Goal: Task Accomplishment & Management: Manage account settings

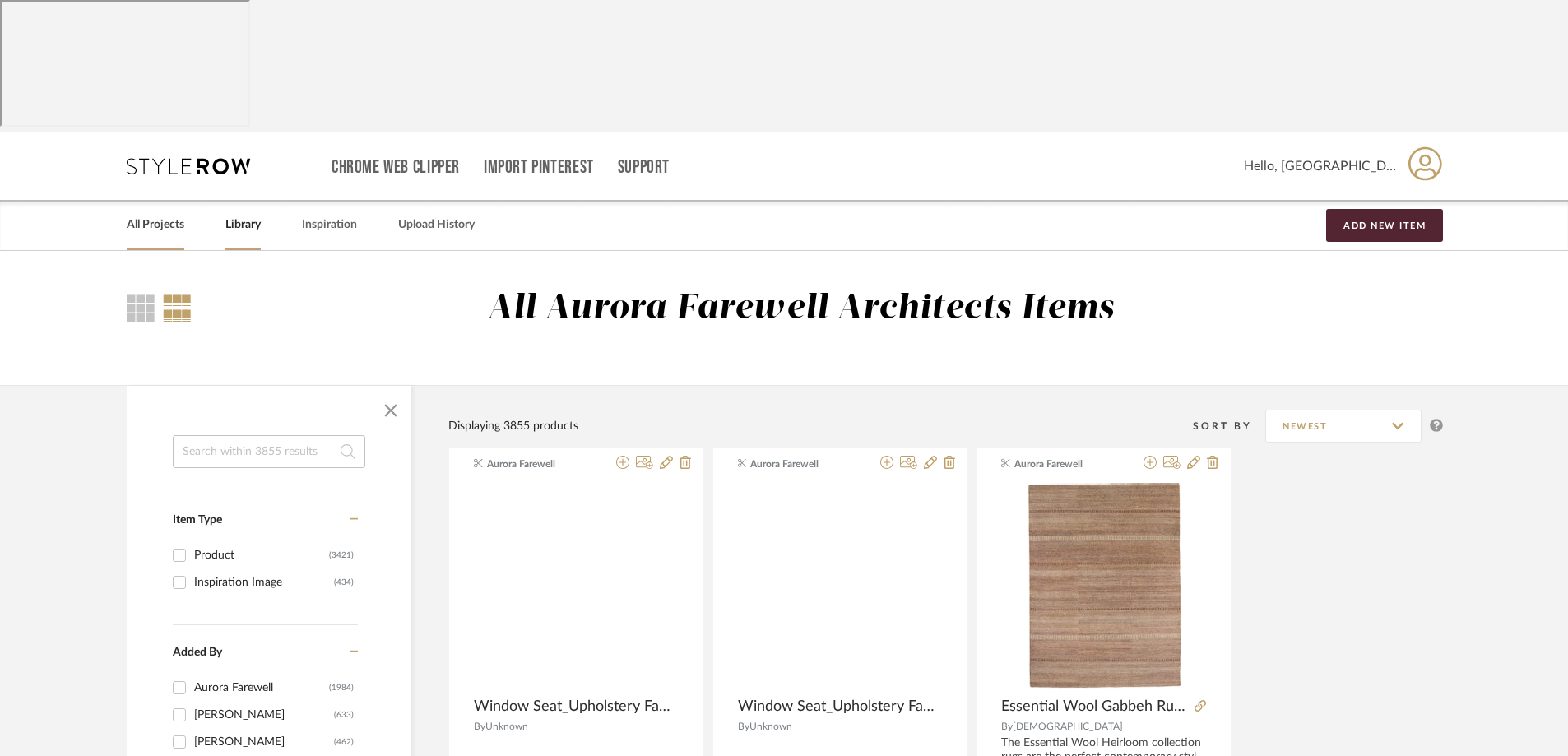
click at [150, 214] on link "All Projects" at bounding box center [155, 225] width 57 height 22
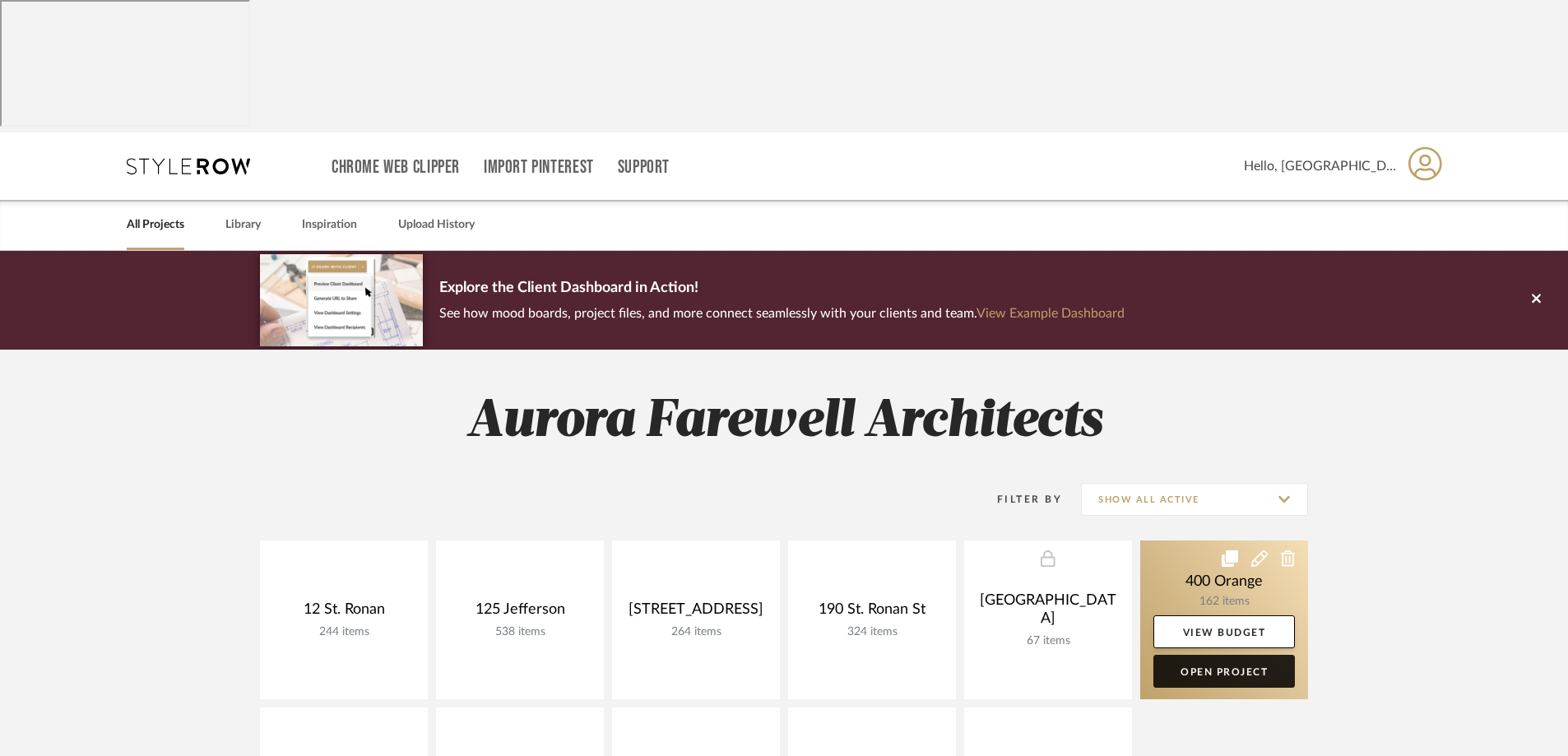
click at [1194, 654] on link "Open Project" at bounding box center [1224, 671] width 141 height 33
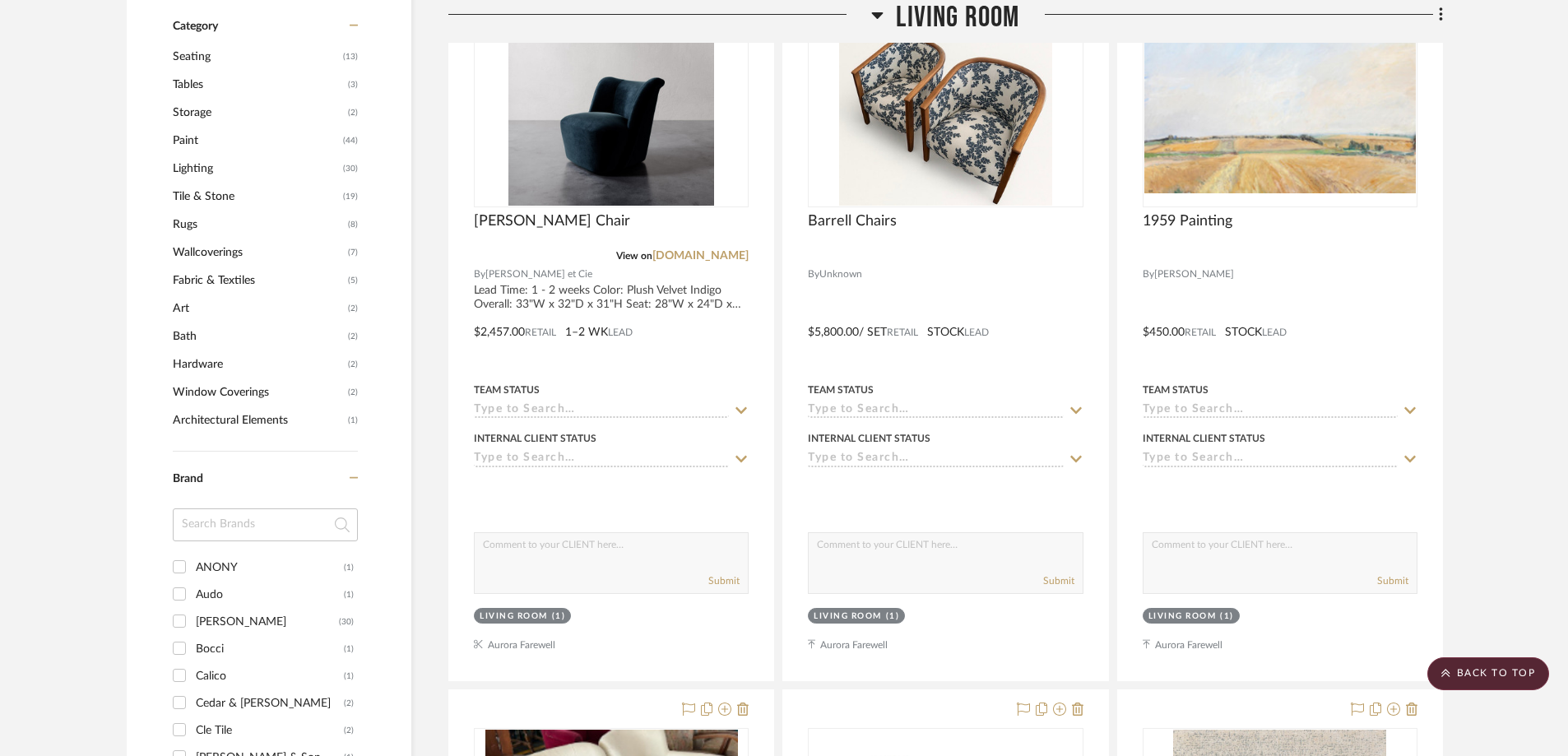
scroll to position [1481, 0]
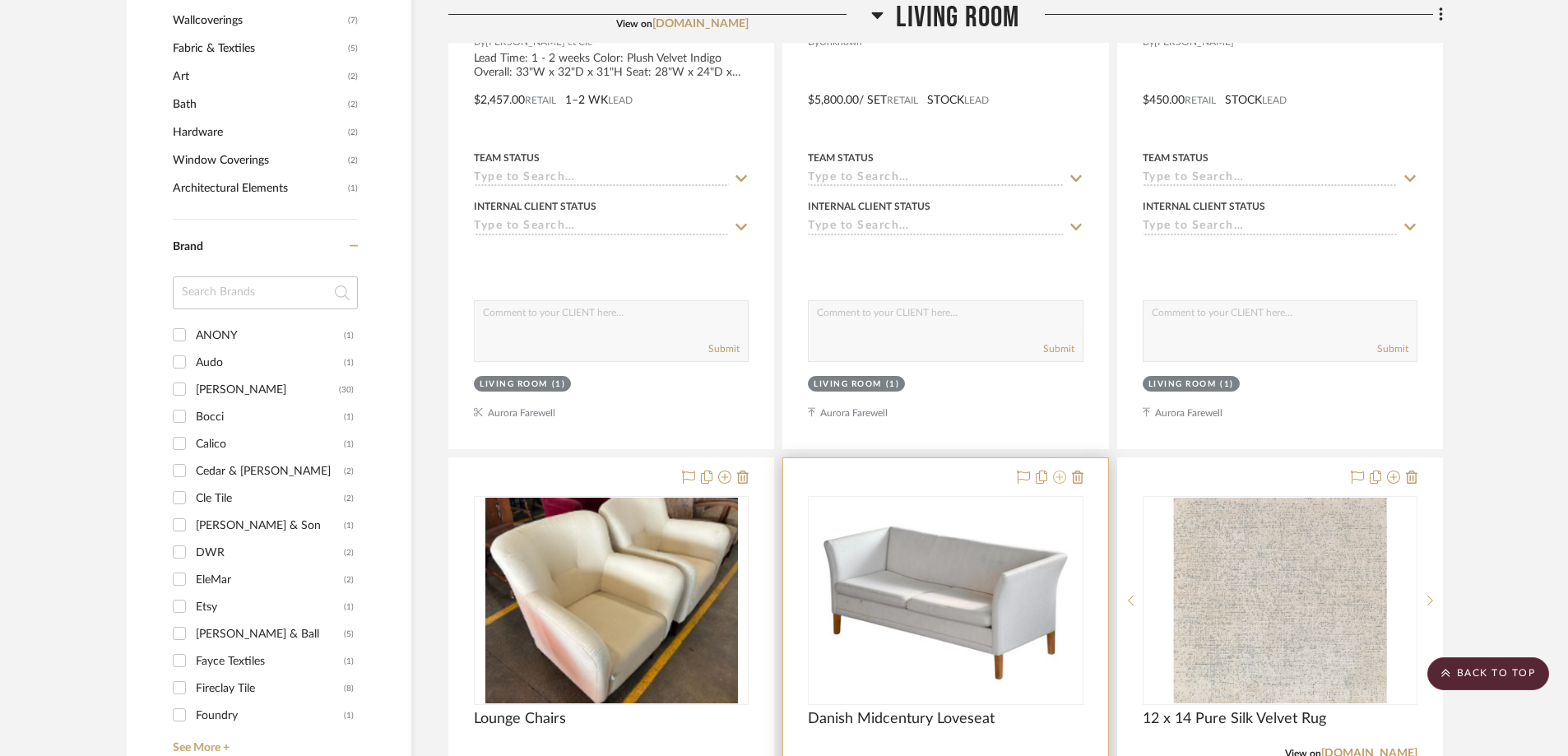
click at [1060, 471] on icon at bounding box center [1059, 477] width 13 height 13
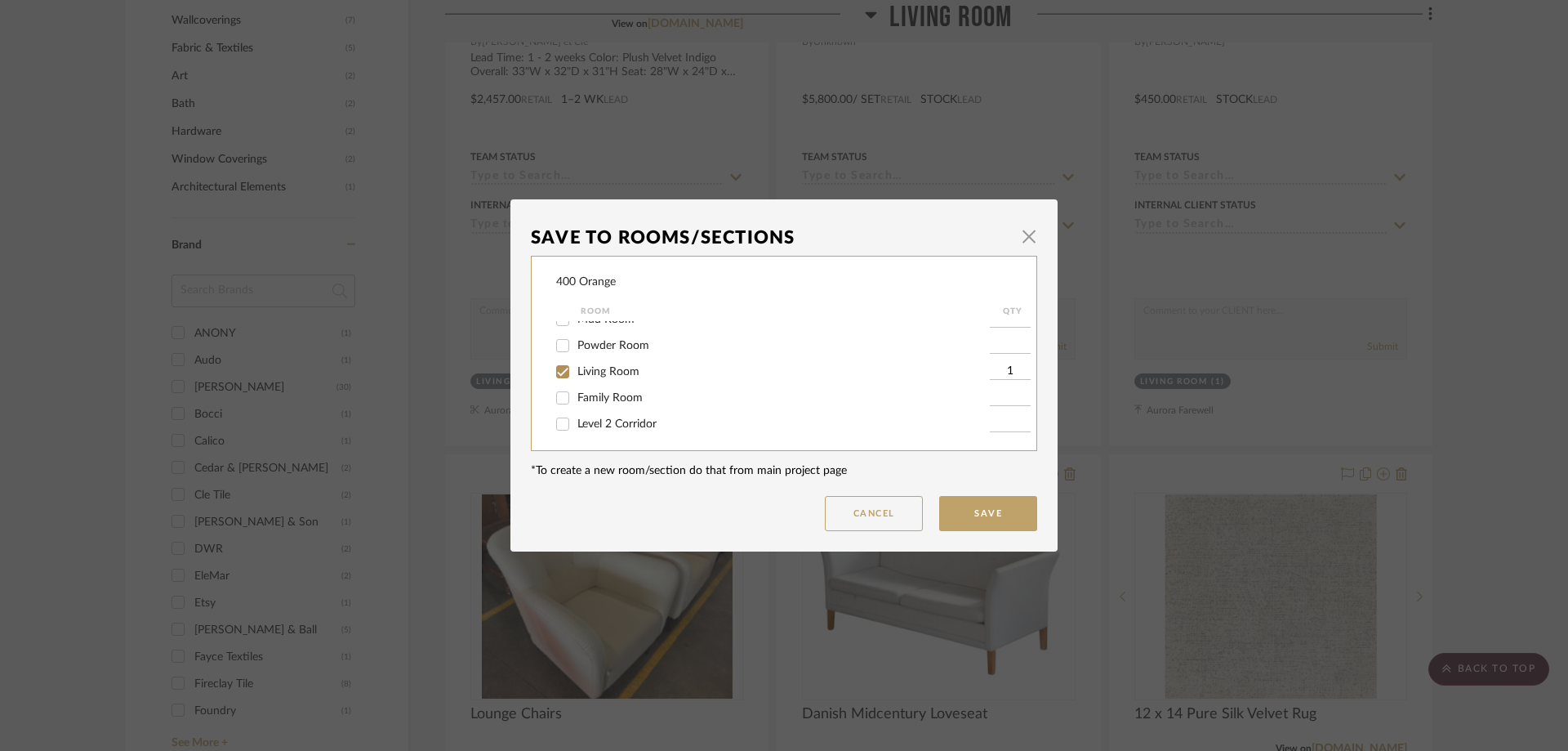
scroll to position [245, 0]
click at [555, 348] on input "Living Room" at bounding box center [563, 350] width 27 height 27
checkbox input "false"
click at [972, 509] on button "Save" at bounding box center [988, 514] width 98 height 35
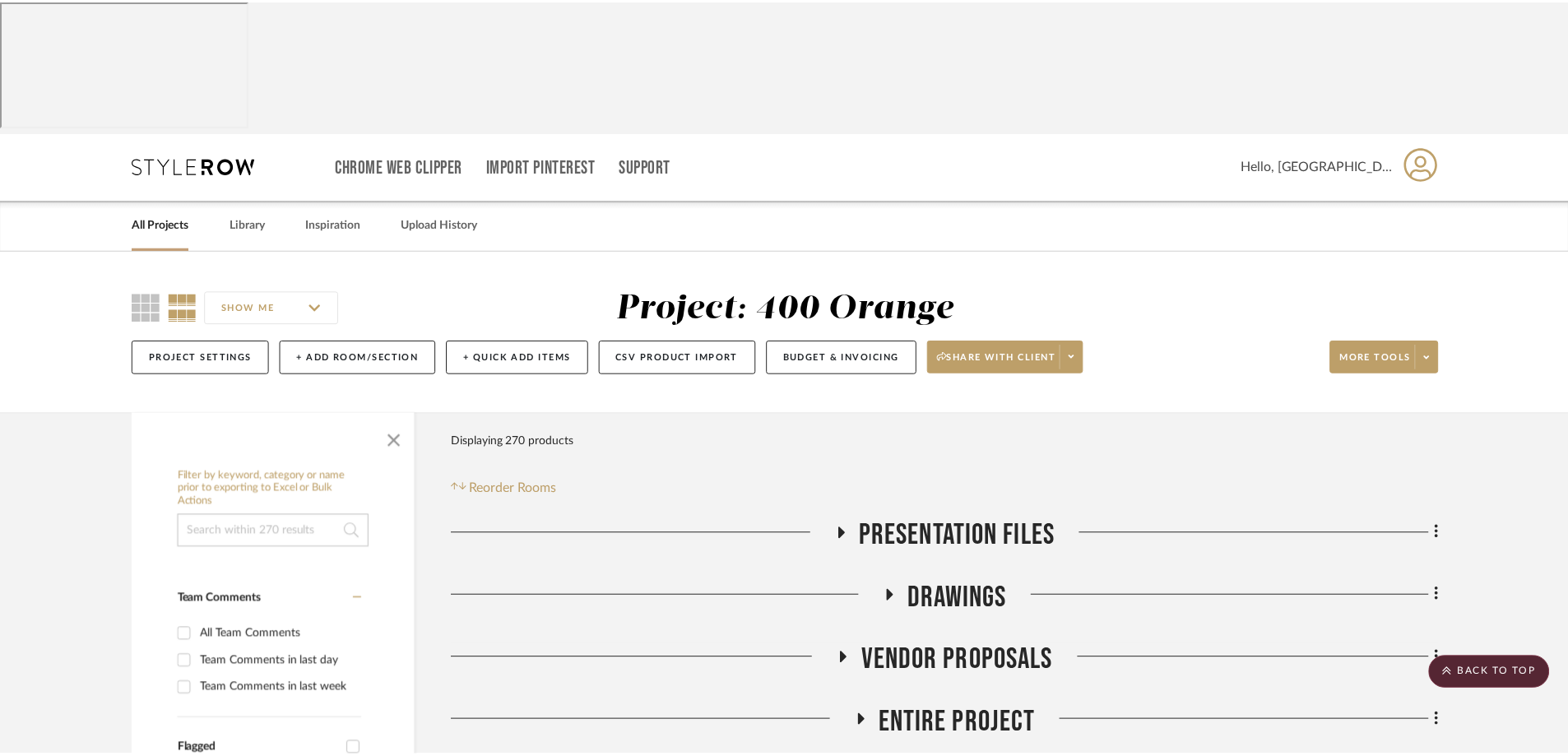
scroll to position [1481, 0]
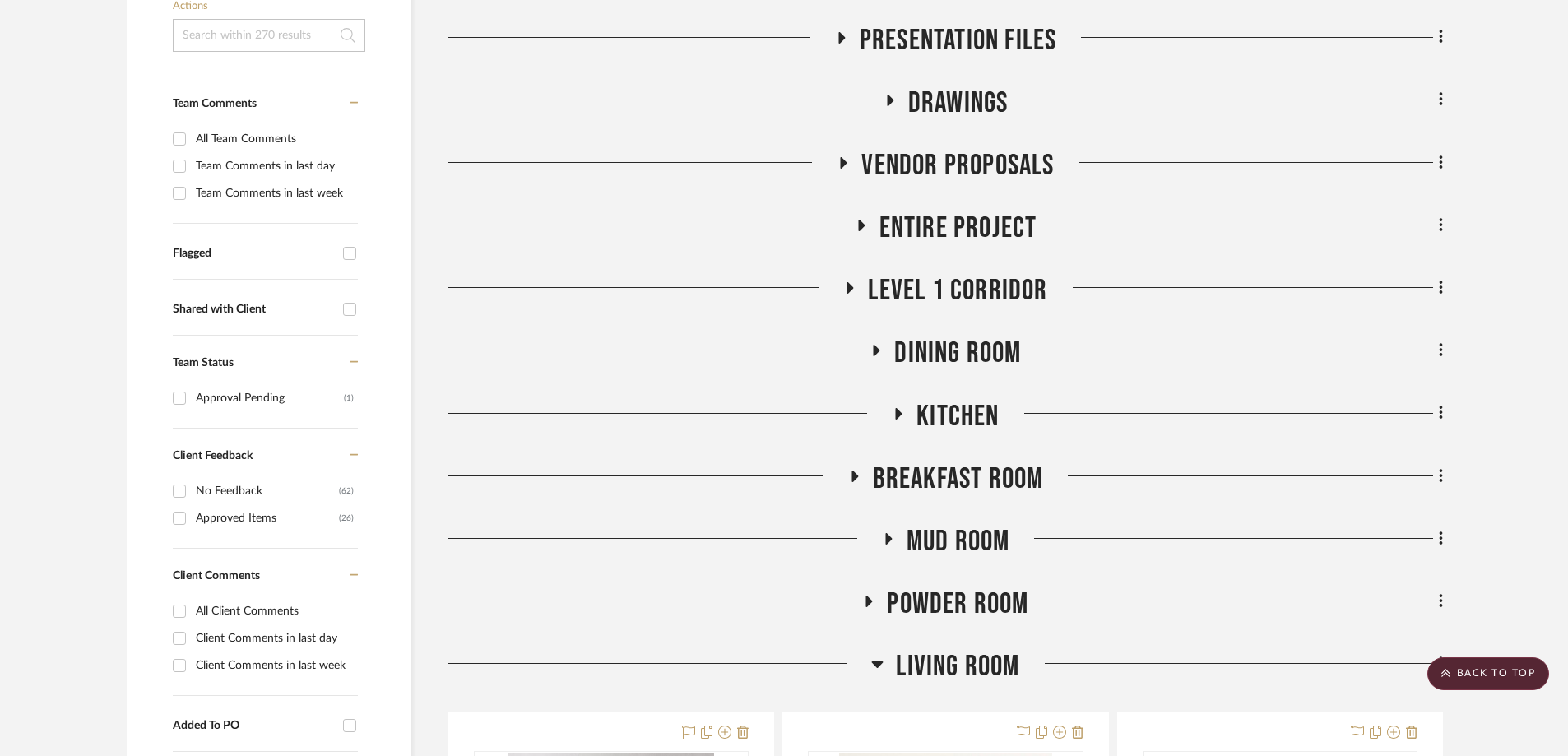
scroll to position [658, 0]
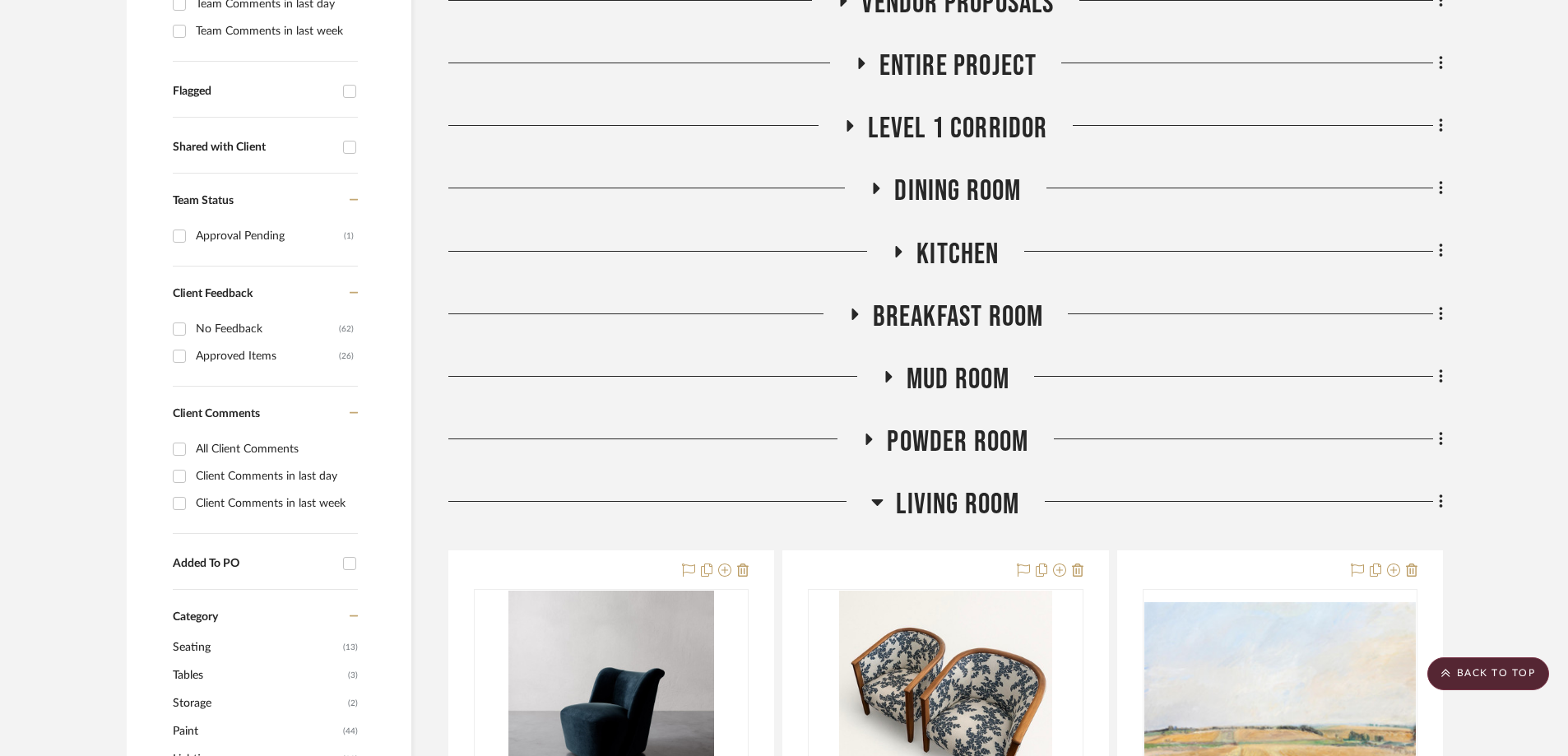
click at [872, 492] on icon at bounding box center [877, 501] width 12 height 19
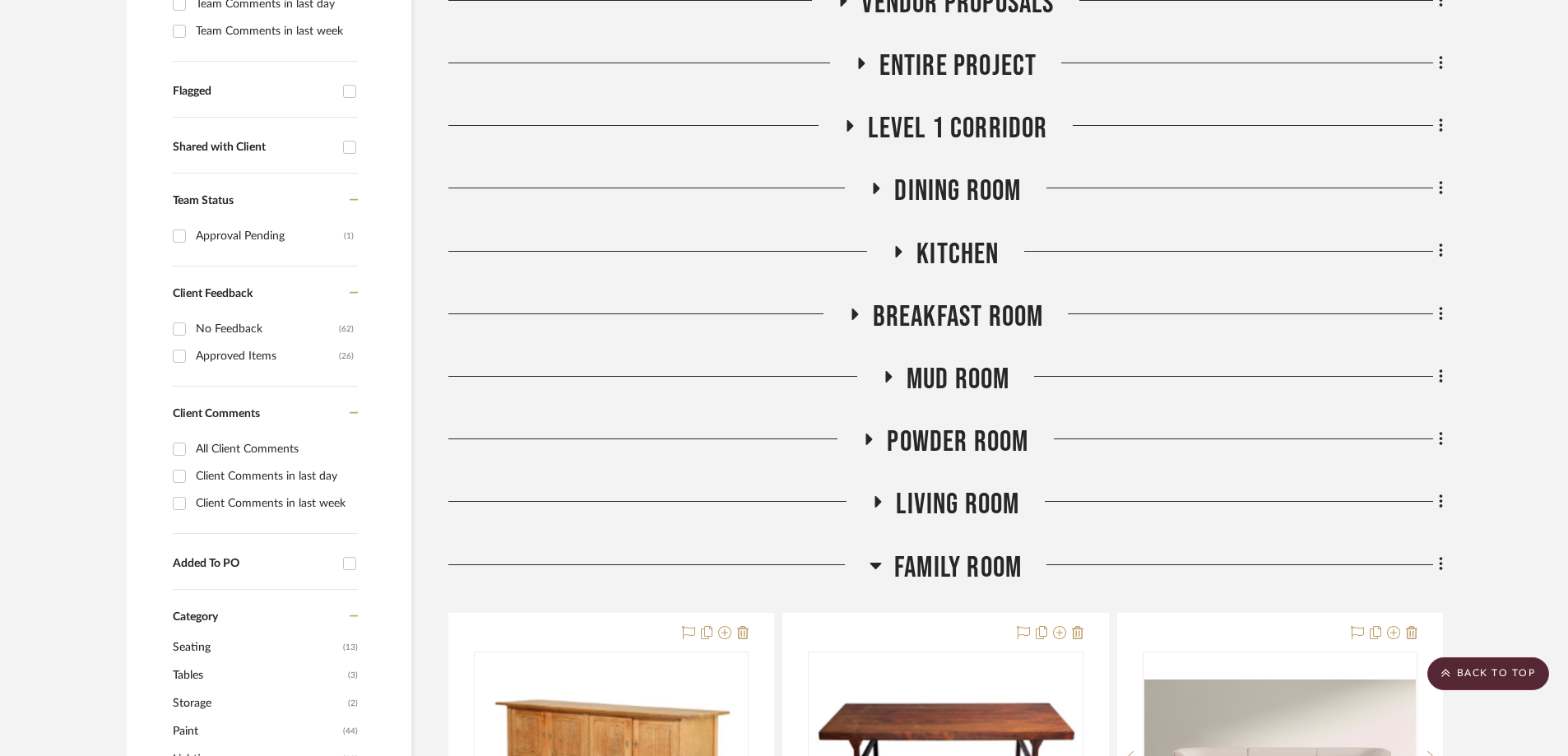
click at [871, 555] on icon at bounding box center [875, 564] width 12 height 19
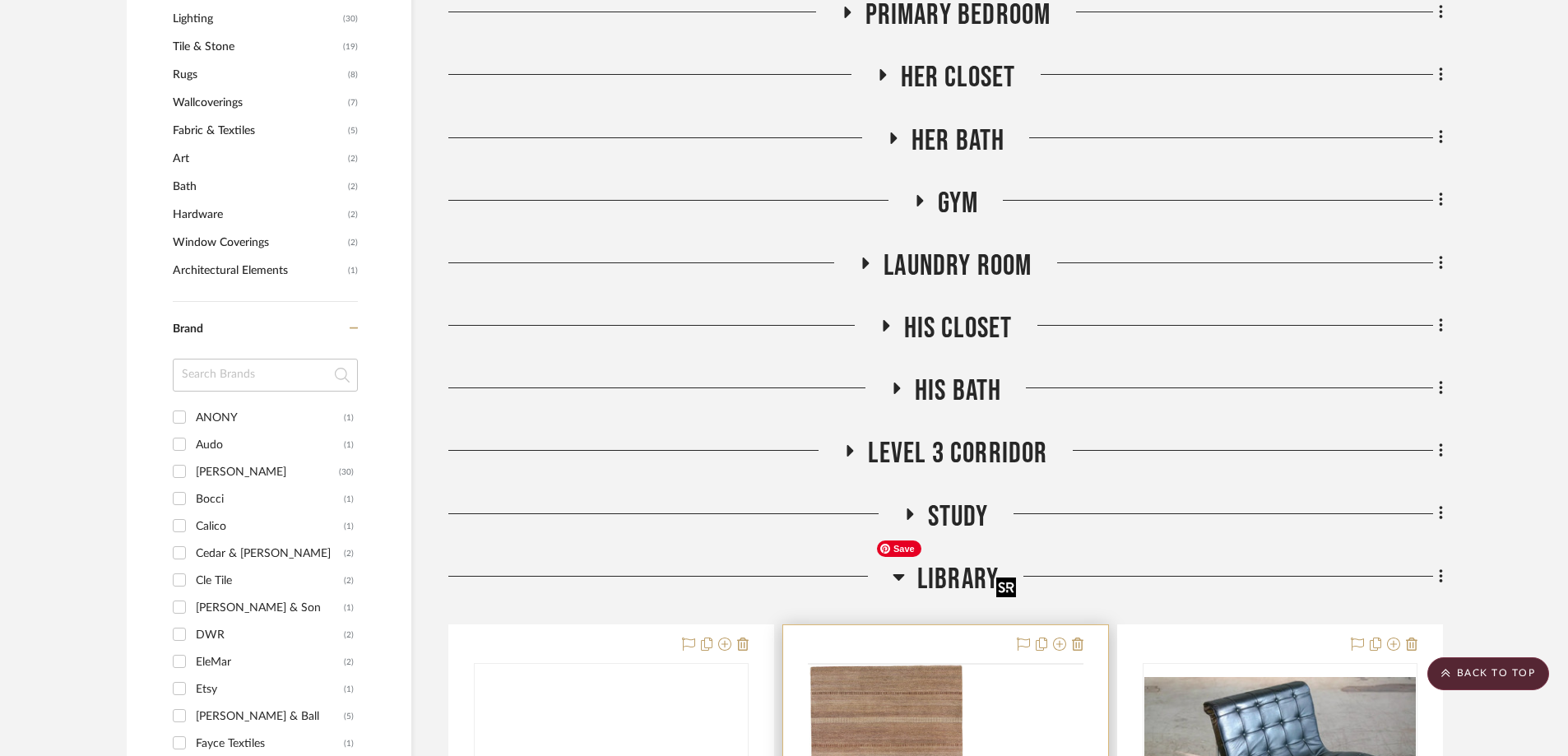
scroll to position [1645, 0]
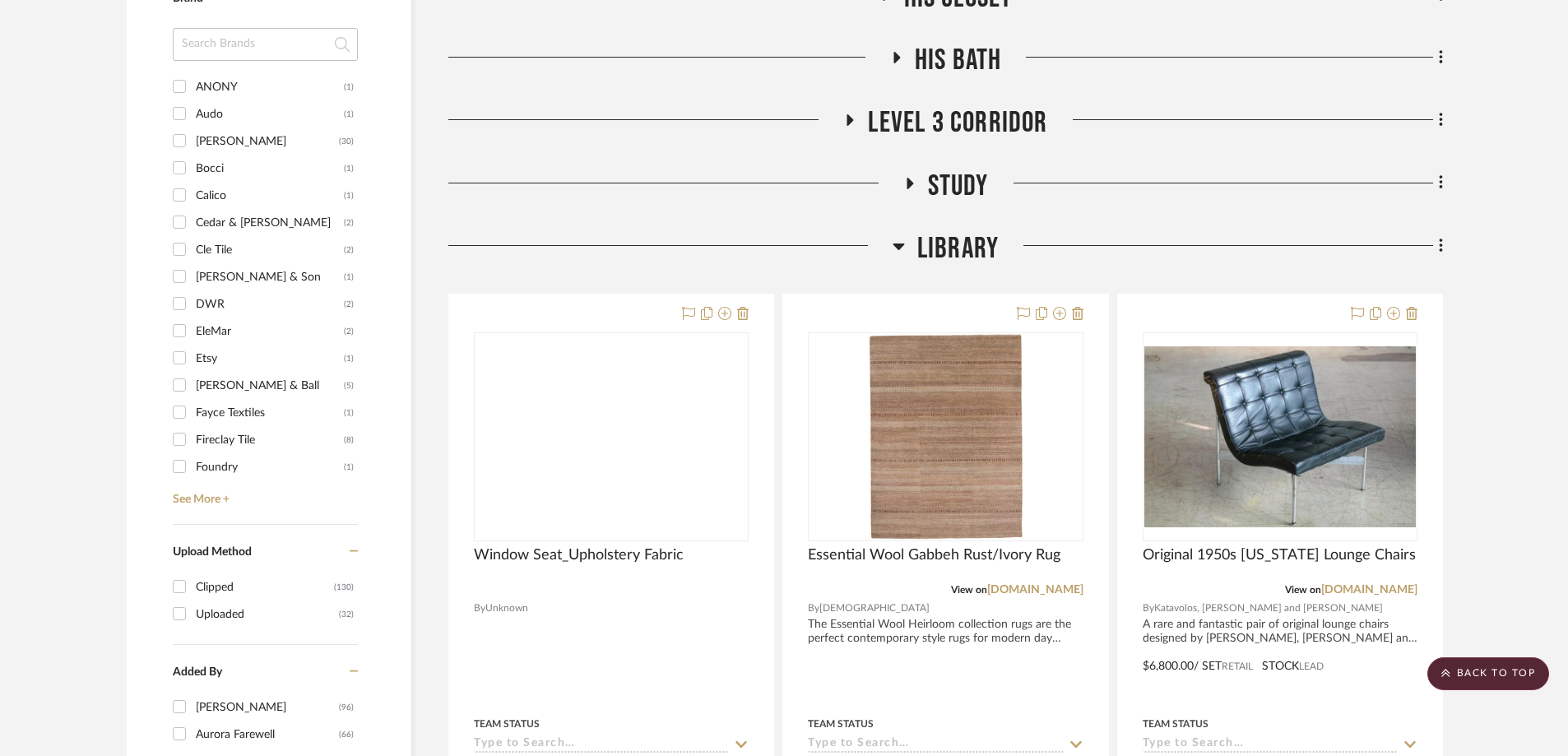
scroll to position [1727, 0]
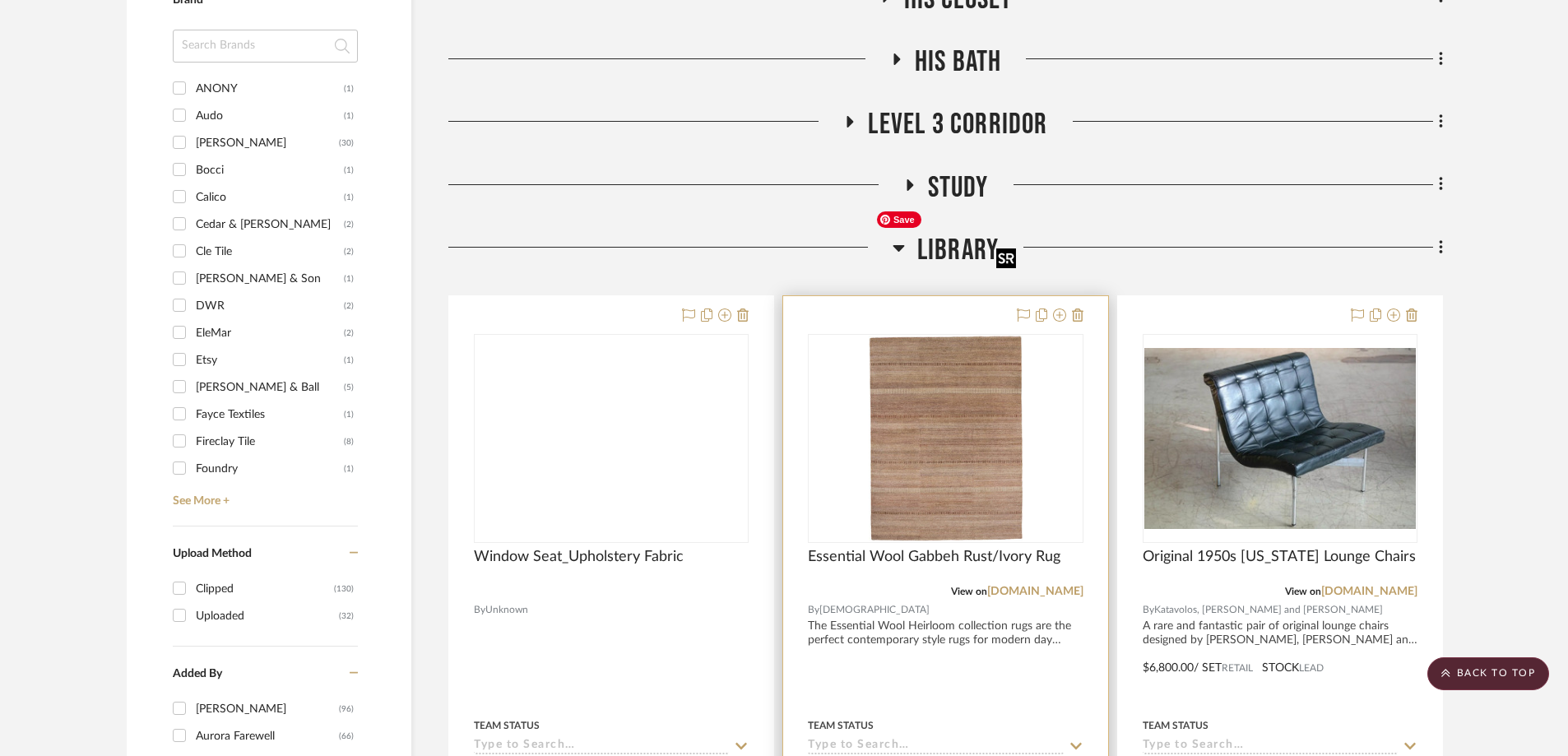
click at [954, 336] on img "0" at bounding box center [946, 438] width 153 height 206
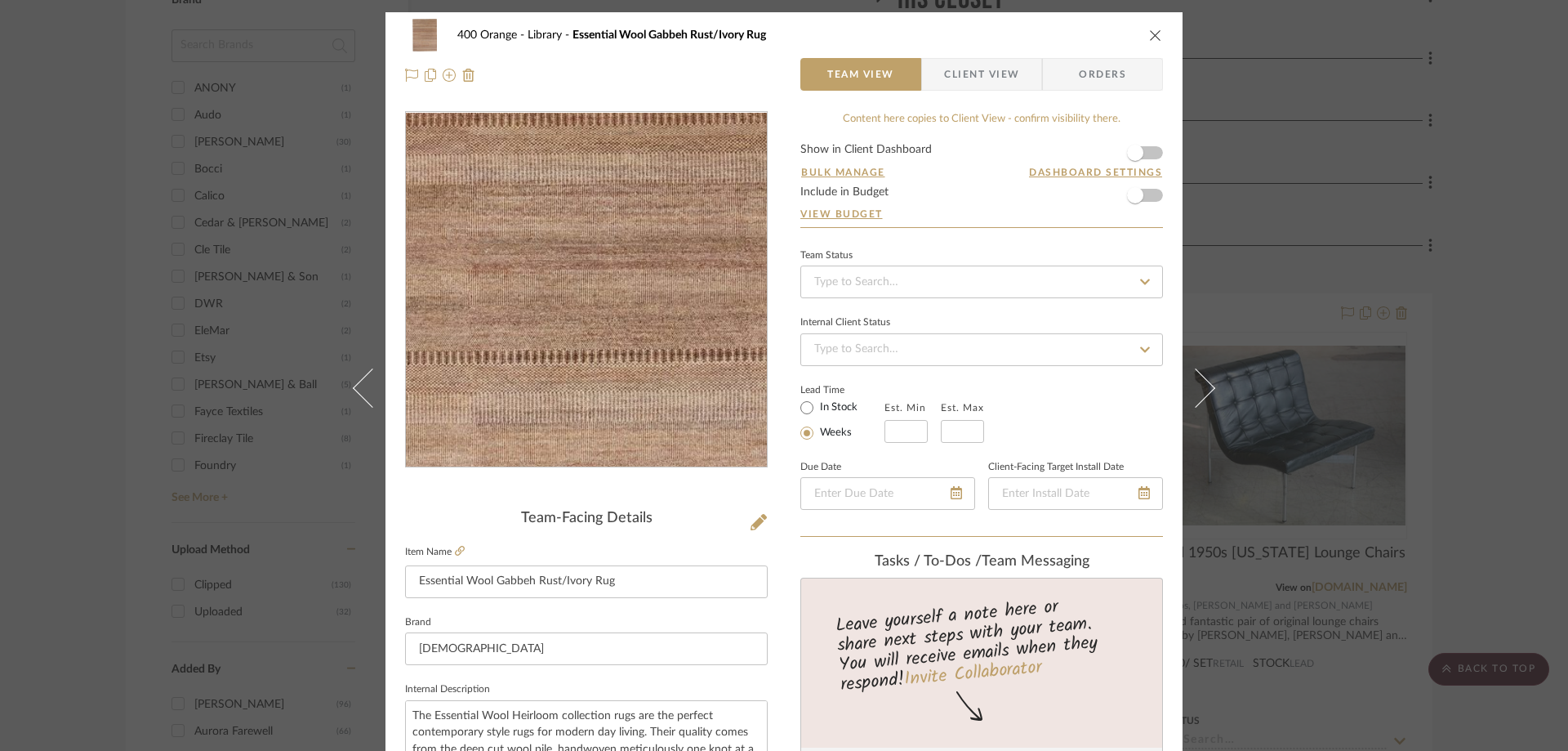
click at [574, 309] on img "0" at bounding box center [586, 290] width 264 height 355
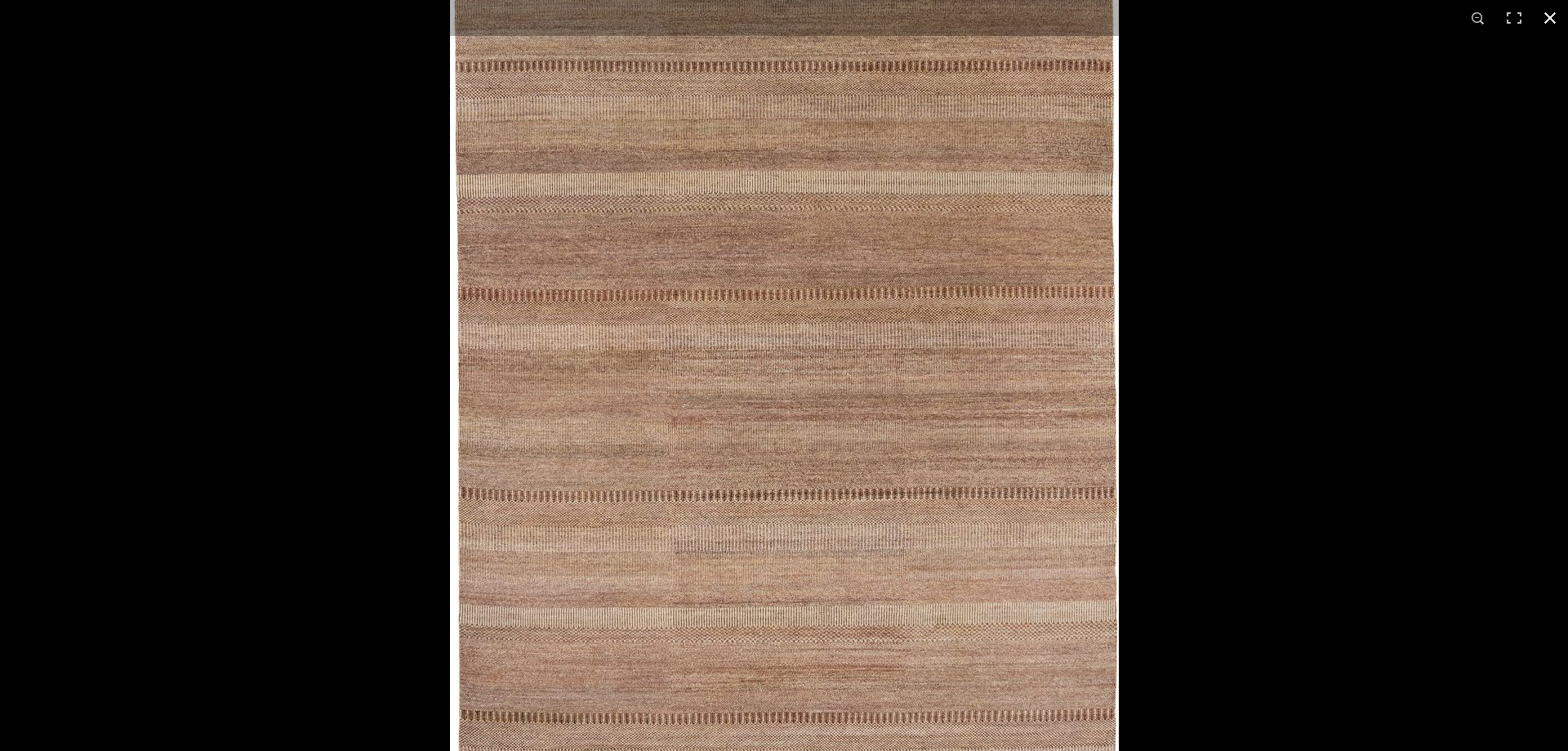
click at [1370, 234] on div at bounding box center [1234, 317] width 1568 height 751
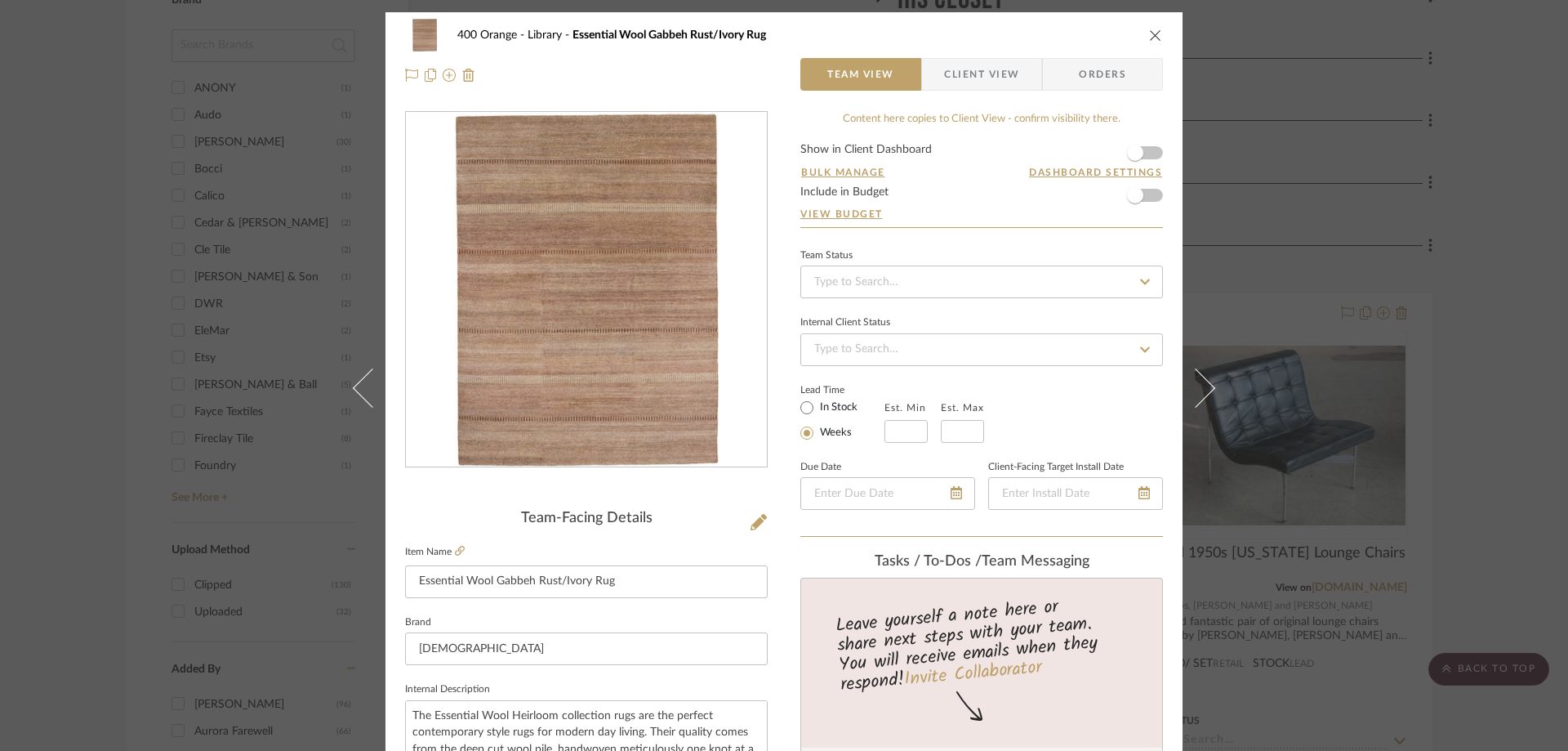
click at [1149, 38] on icon "close" at bounding box center [1156, 35] width 13 height 13
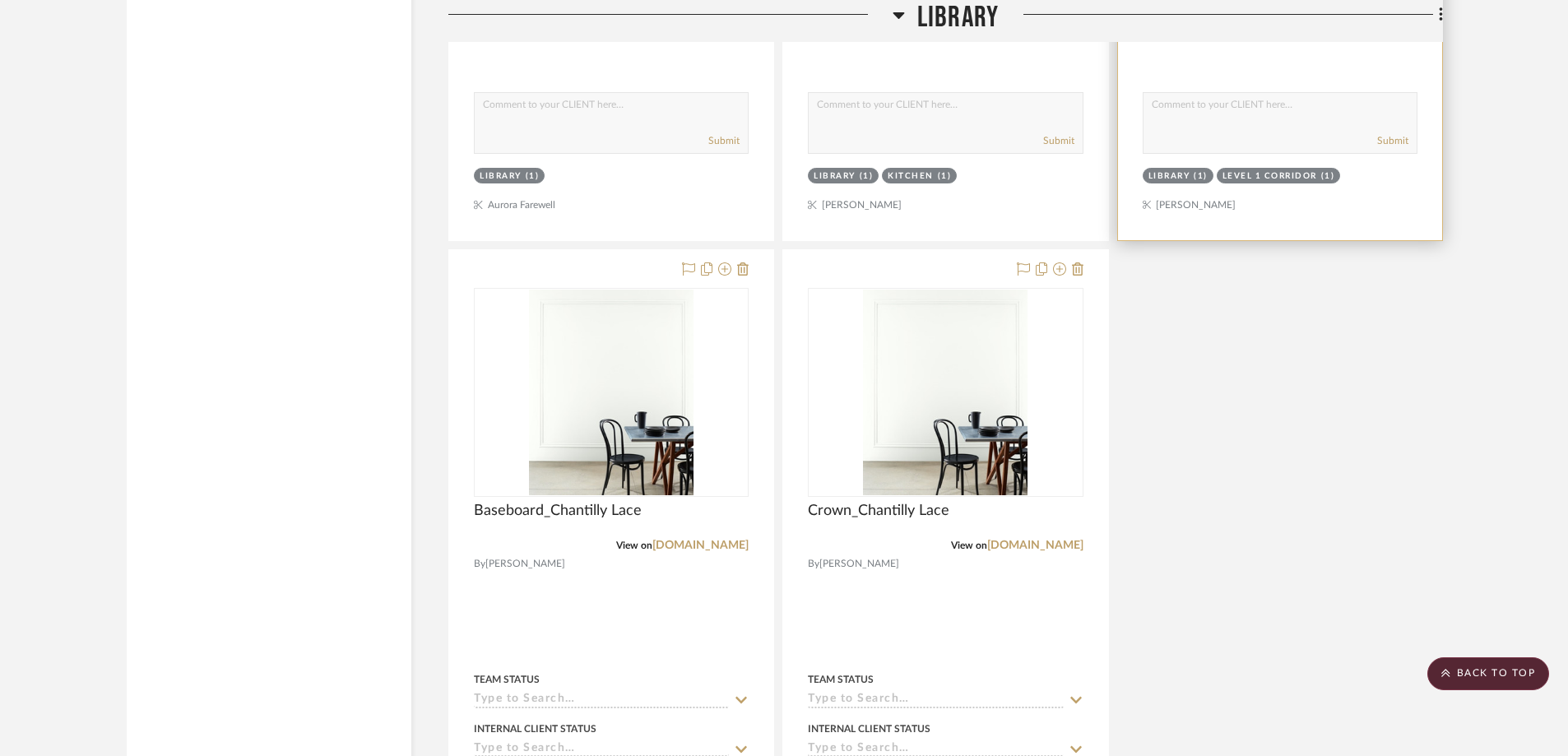
scroll to position [3536, 0]
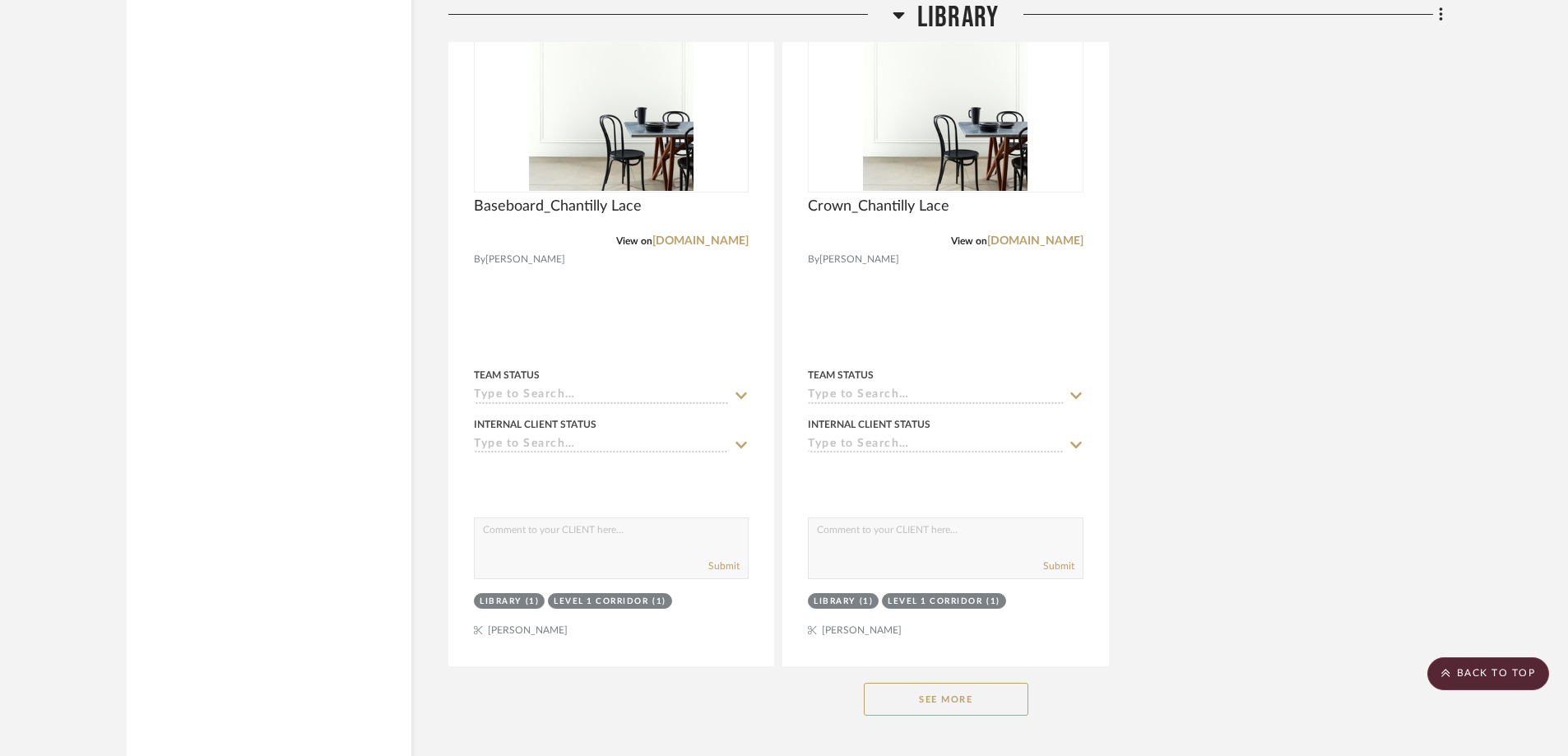
click at [1012, 682] on button "See More" at bounding box center [946, 699] width 164 height 33
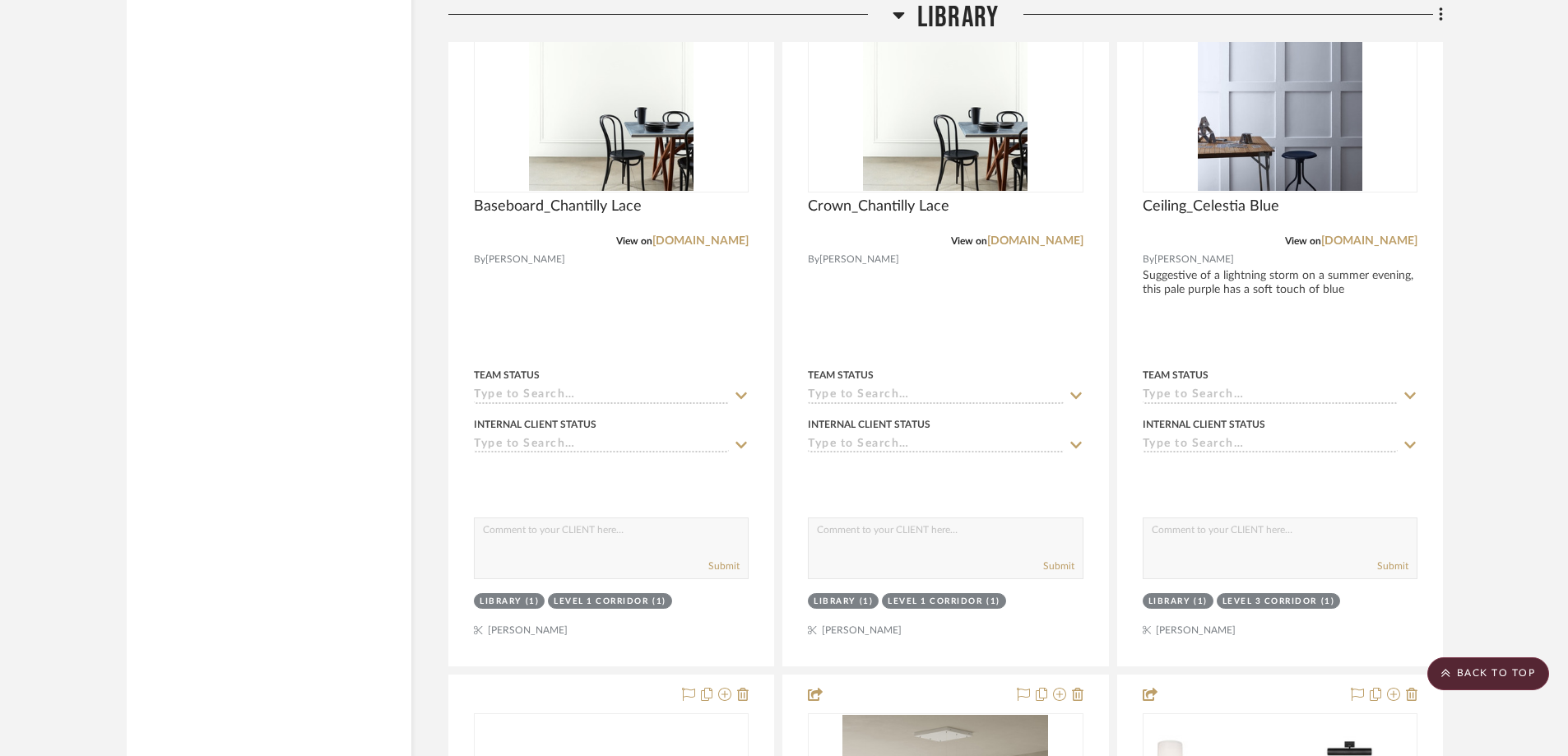
scroll to position [3865, 0]
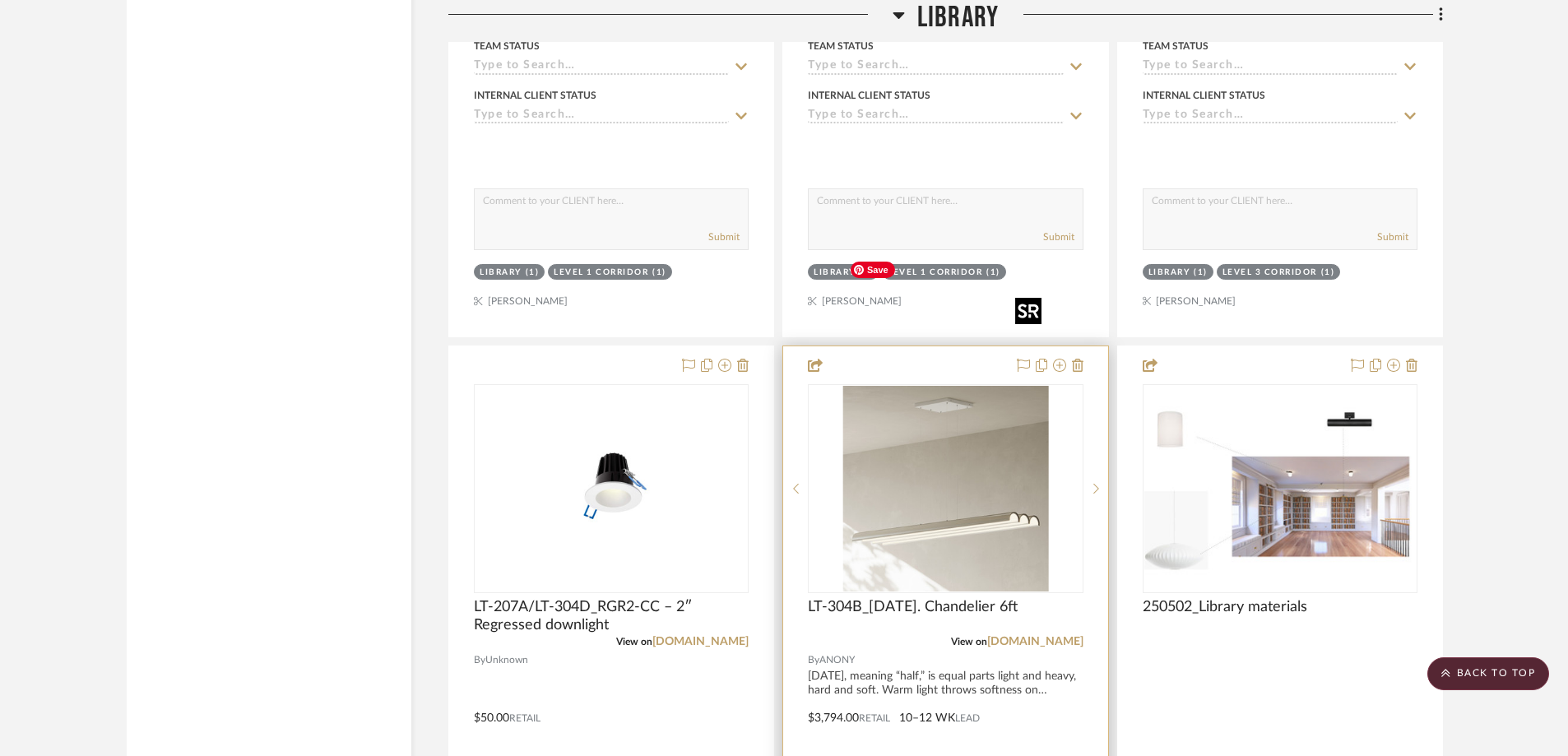
click at [966, 404] on img "0" at bounding box center [945, 488] width 206 height 206
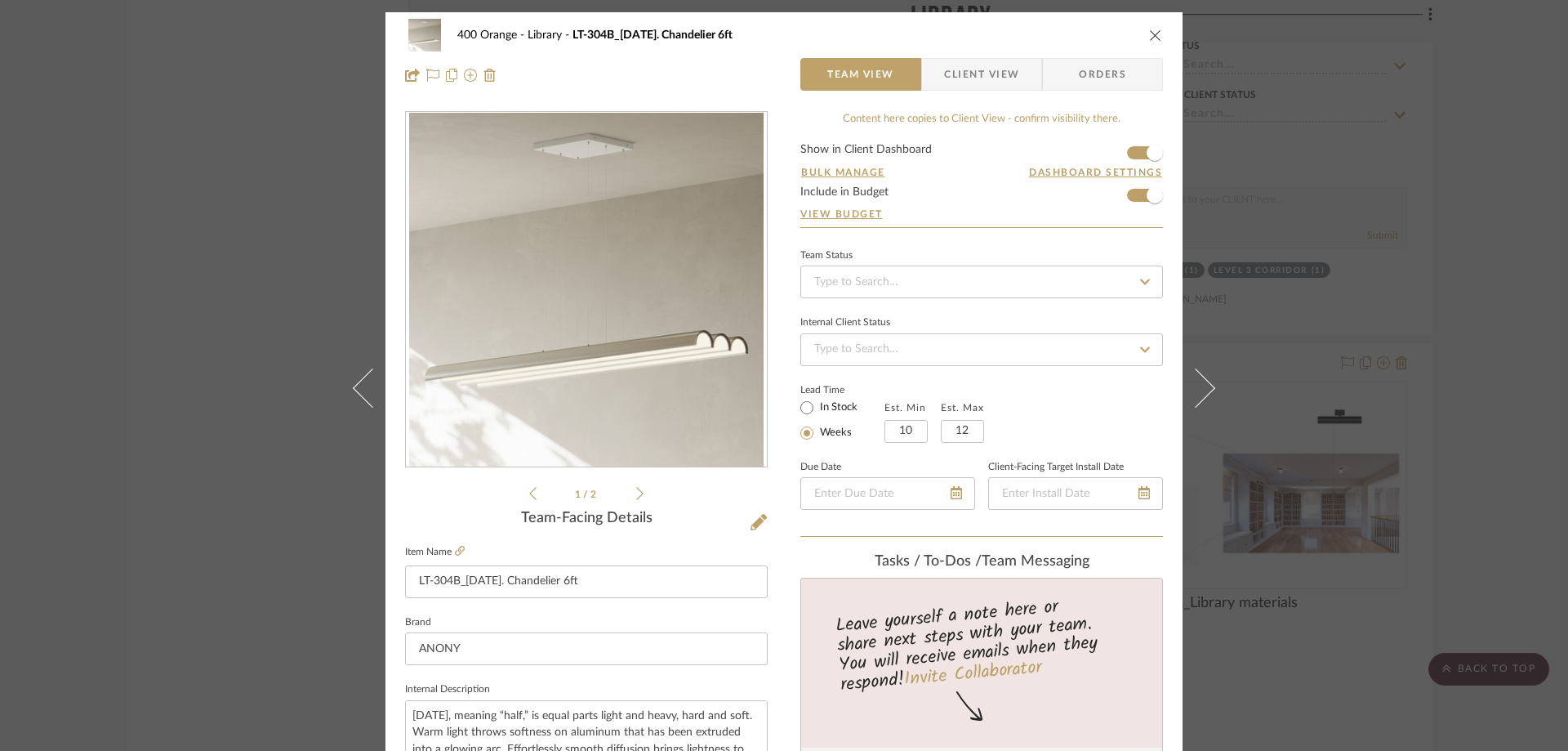
click at [1149, 35] on icon "close" at bounding box center [1156, 35] width 13 height 13
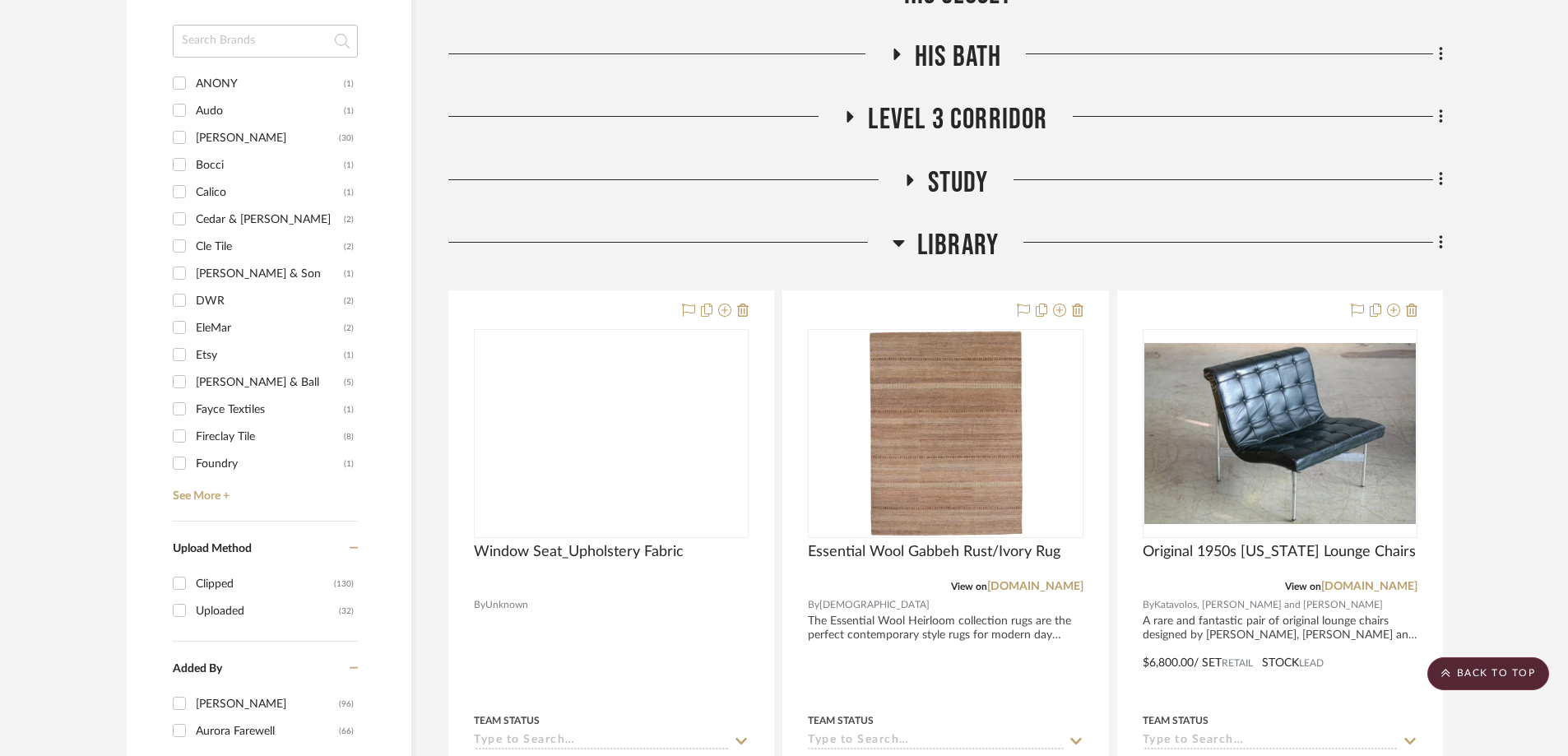
scroll to position [1727, 0]
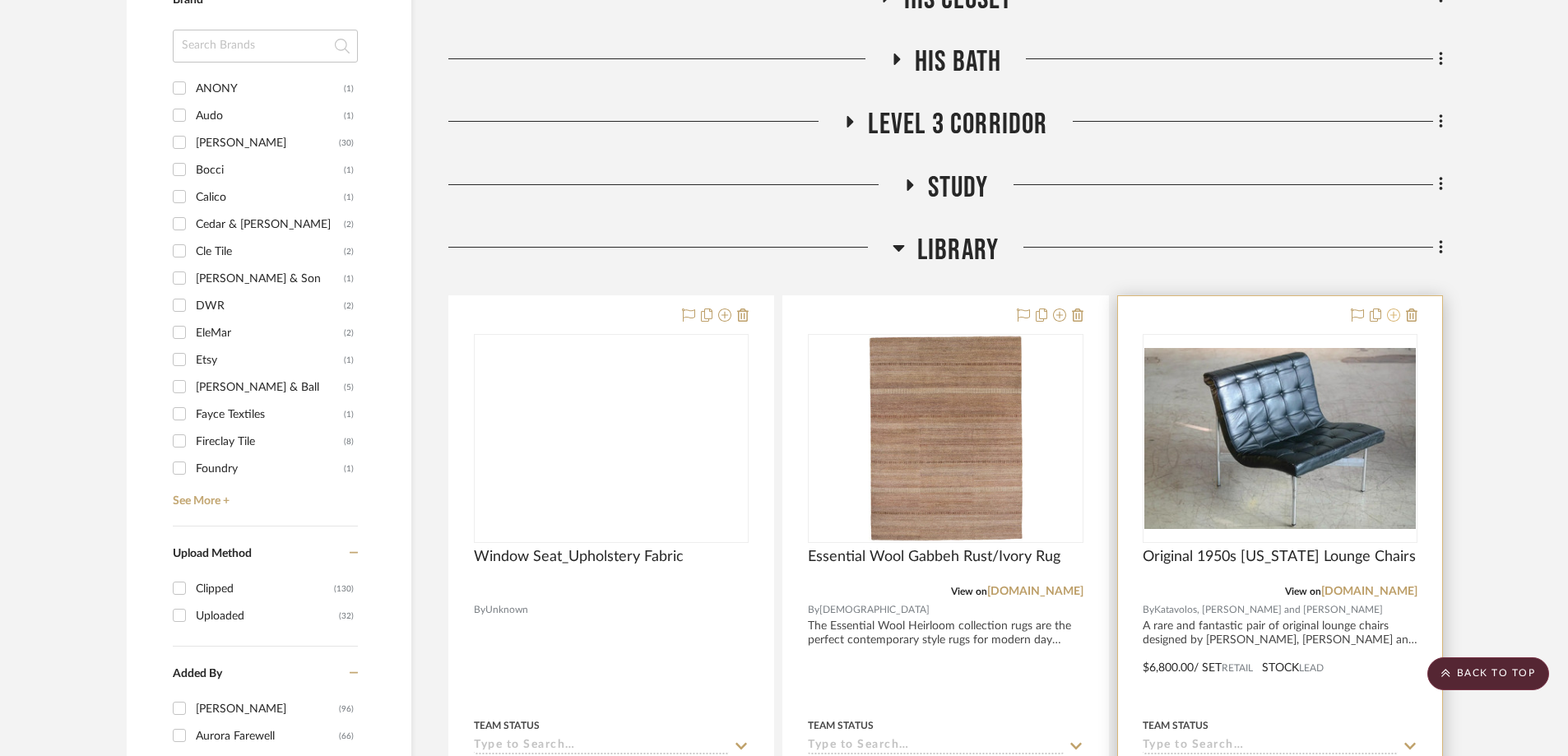
click at [1396, 308] on icon at bounding box center [1393, 315] width 13 height 13
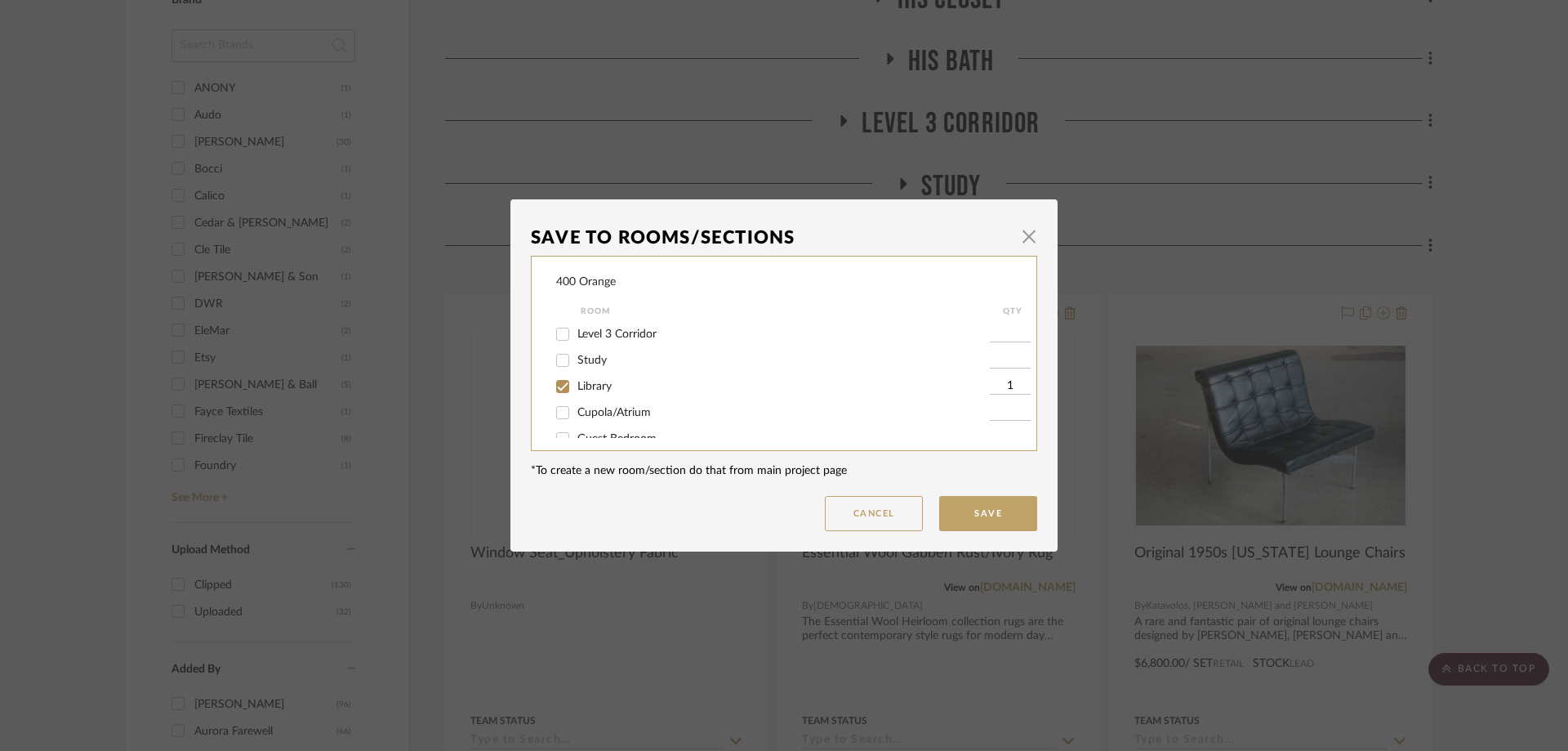
scroll to position [572, 0]
click at [558, 364] on input "Library" at bounding box center [563, 363] width 27 height 27
checkbox input "false"
click at [554, 418] on input "His Closet" at bounding box center [563, 422] width 27 height 27
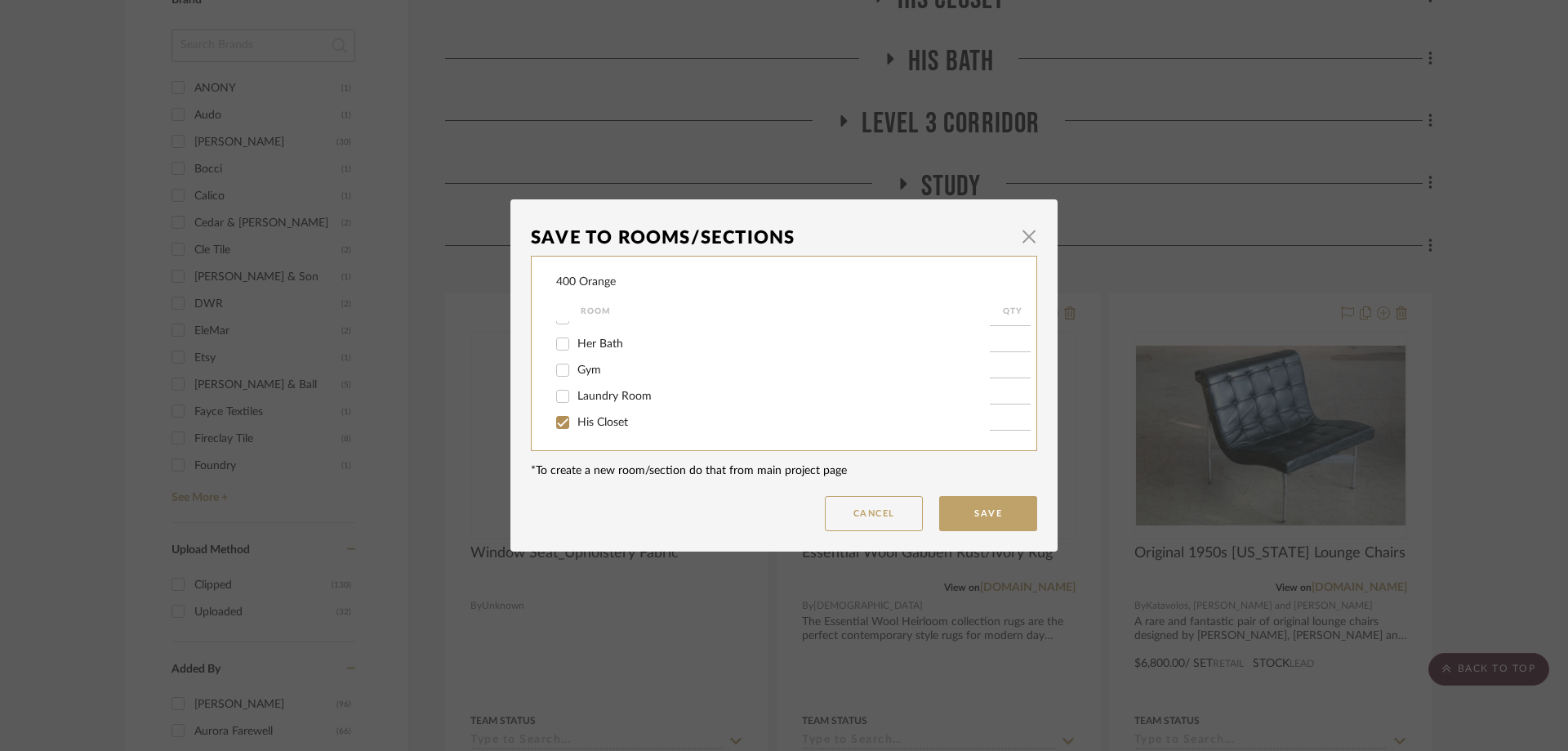
checkbox input "true"
type input "1"
click at [977, 514] on button "Save" at bounding box center [988, 514] width 98 height 35
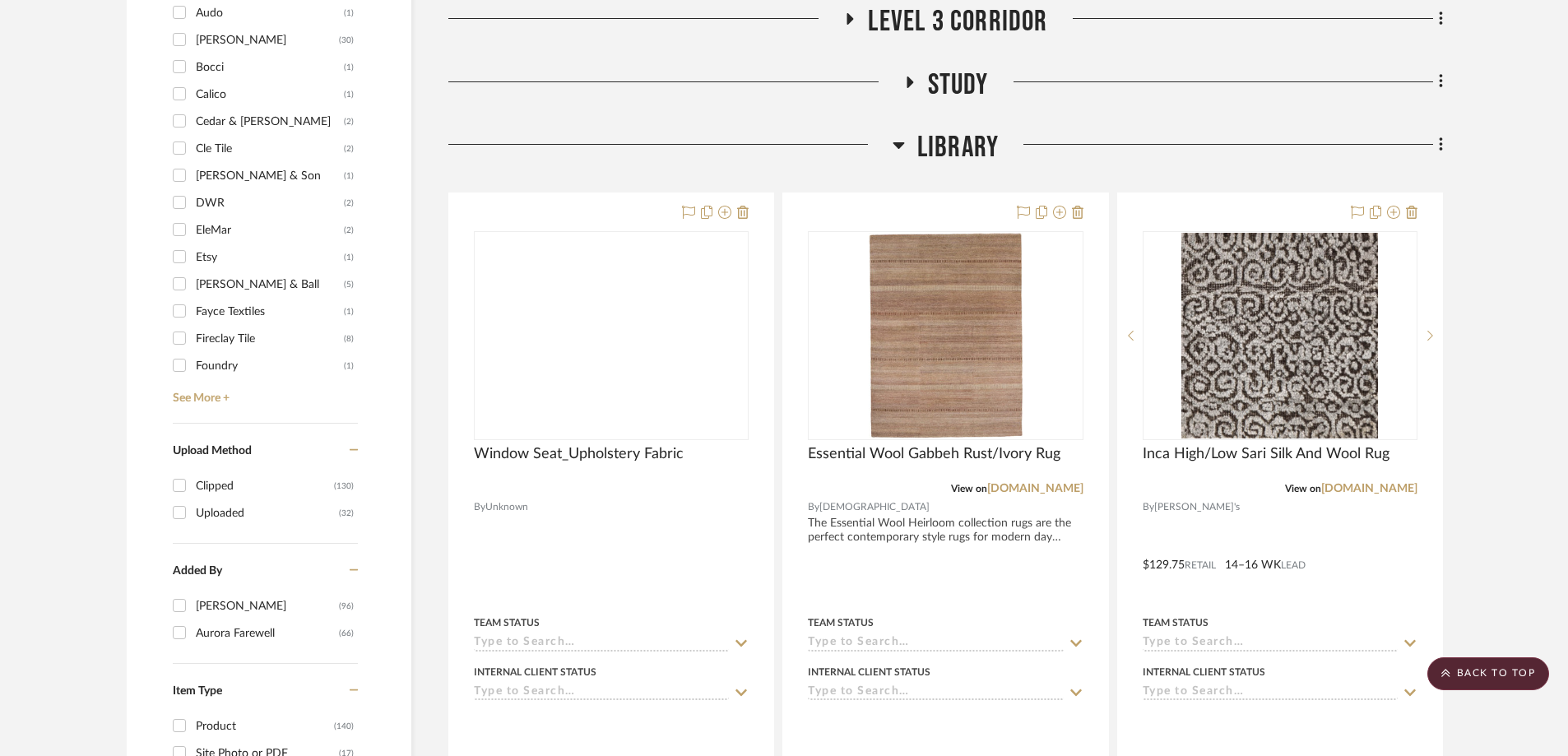
scroll to position [1809, 0]
